Goal: Information Seeking & Learning: Learn about a topic

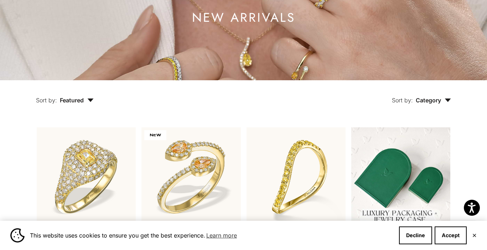
scroll to position [86, 0]
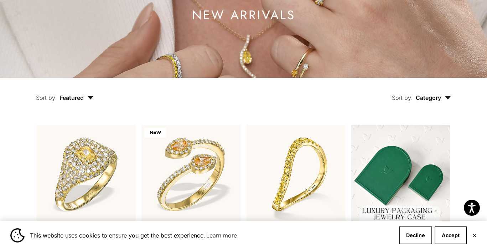
click at [417, 238] on button "Decline" at bounding box center [415, 235] width 33 height 18
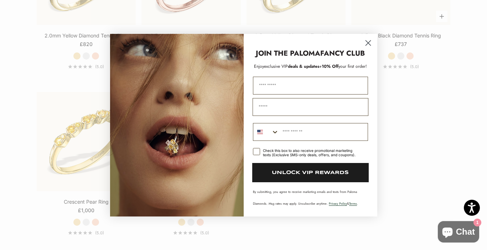
scroll to position [1141, 0]
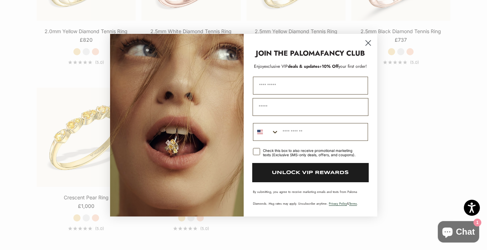
click at [369, 42] on icon "Close dialog" at bounding box center [367, 42] width 5 height 5
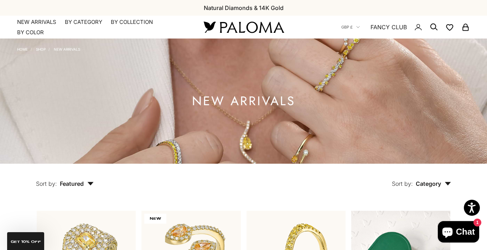
scroll to position [0, 0]
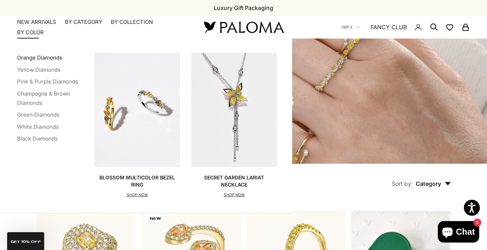
click at [35, 59] on link "Orange Diamonds" at bounding box center [39, 57] width 45 height 7
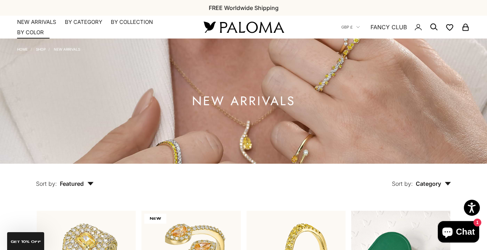
click at [37, 21] on link "NEW ARRIVALS" at bounding box center [36, 22] width 39 height 7
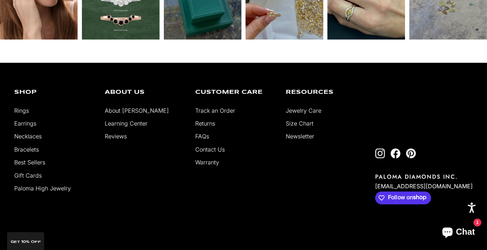
scroll to position [1999, 0]
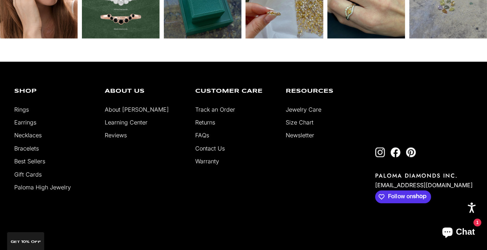
click at [202, 132] on link "FAQs" at bounding box center [202, 134] width 14 height 7
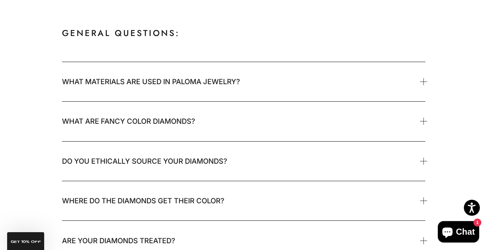
scroll to position [829, 0]
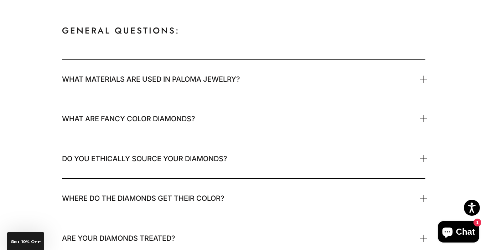
click at [193, 113] on span "What are fancy color diamonds?" at bounding box center [128, 118] width 133 height 14
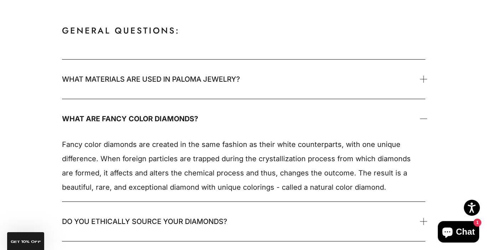
click at [135, 226] on span "Do you ethically source your diamonds?" at bounding box center [144, 221] width 165 height 14
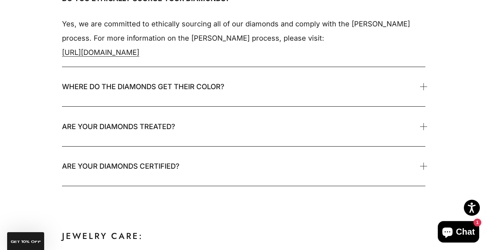
scroll to position [1053, 0]
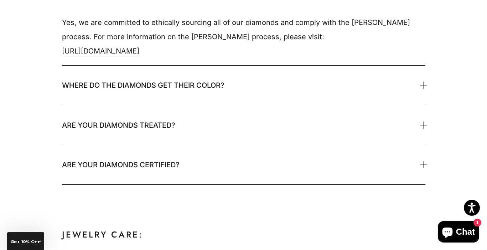
click at [139, 85] on span "Where do the diamonds get their color?" at bounding box center [143, 85] width 162 height 14
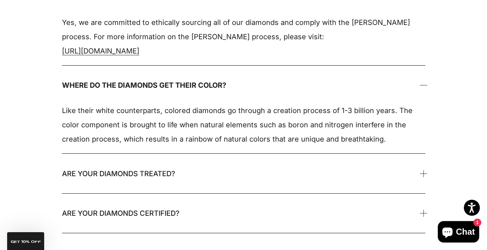
click at [116, 174] on span "Are your diamonds treated?" at bounding box center [118, 173] width 113 height 14
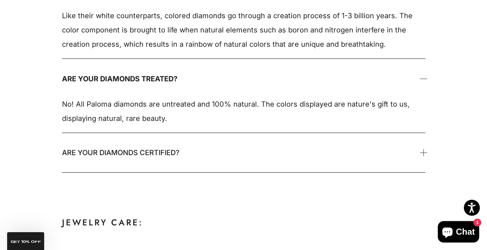
scroll to position [1150, 0]
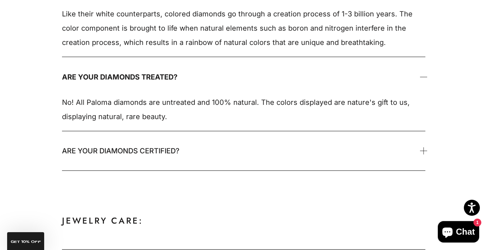
click at [115, 152] on span "Are your diamonds certified?" at bounding box center [121, 151] width 118 height 14
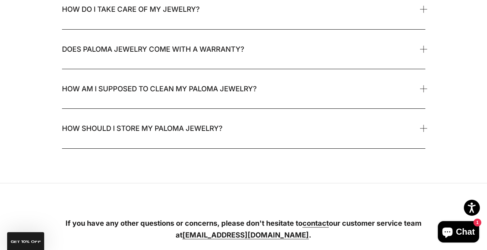
scroll to position [1444, 0]
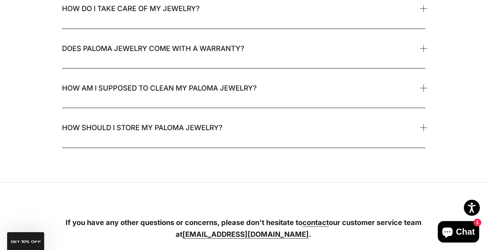
click at [119, 49] on span "Does Paloma jewelry come with a warranty?" at bounding box center [153, 48] width 182 height 14
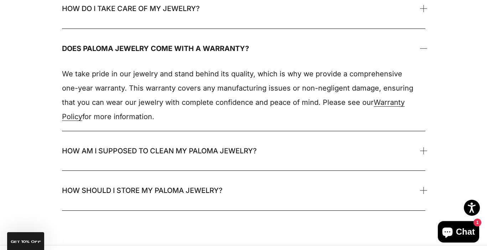
click at [108, 146] on span "How am I supposed to clean my Paloma jewelry?" at bounding box center [159, 151] width 195 height 14
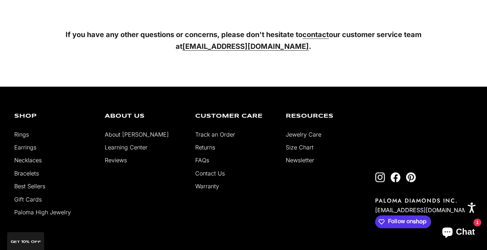
scroll to position [1791, 0]
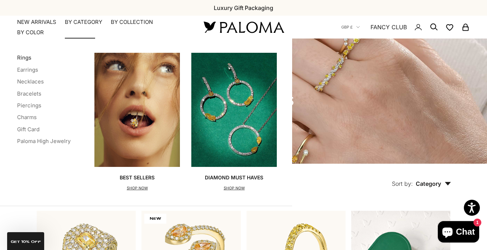
click at [26, 57] on link "Rings" at bounding box center [24, 57] width 14 height 7
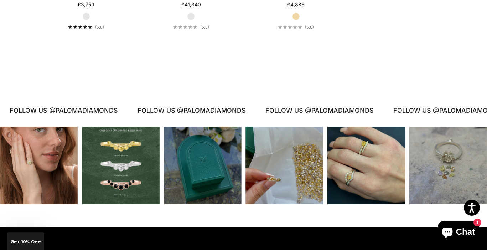
scroll to position [2983, 0]
